Goal: Check status: Check status

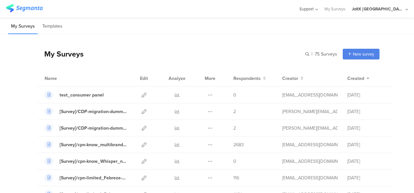
scroll to position [651, 0]
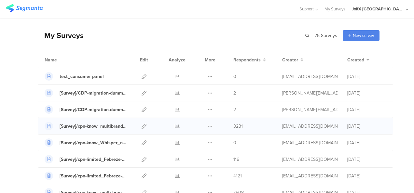
scroll to position [33, 0]
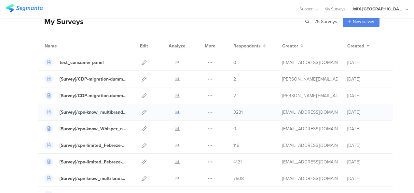
click at [175, 110] on icon at bounding box center [177, 112] width 5 height 5
